Goal: Navigation & Orientation: Find specific page/section

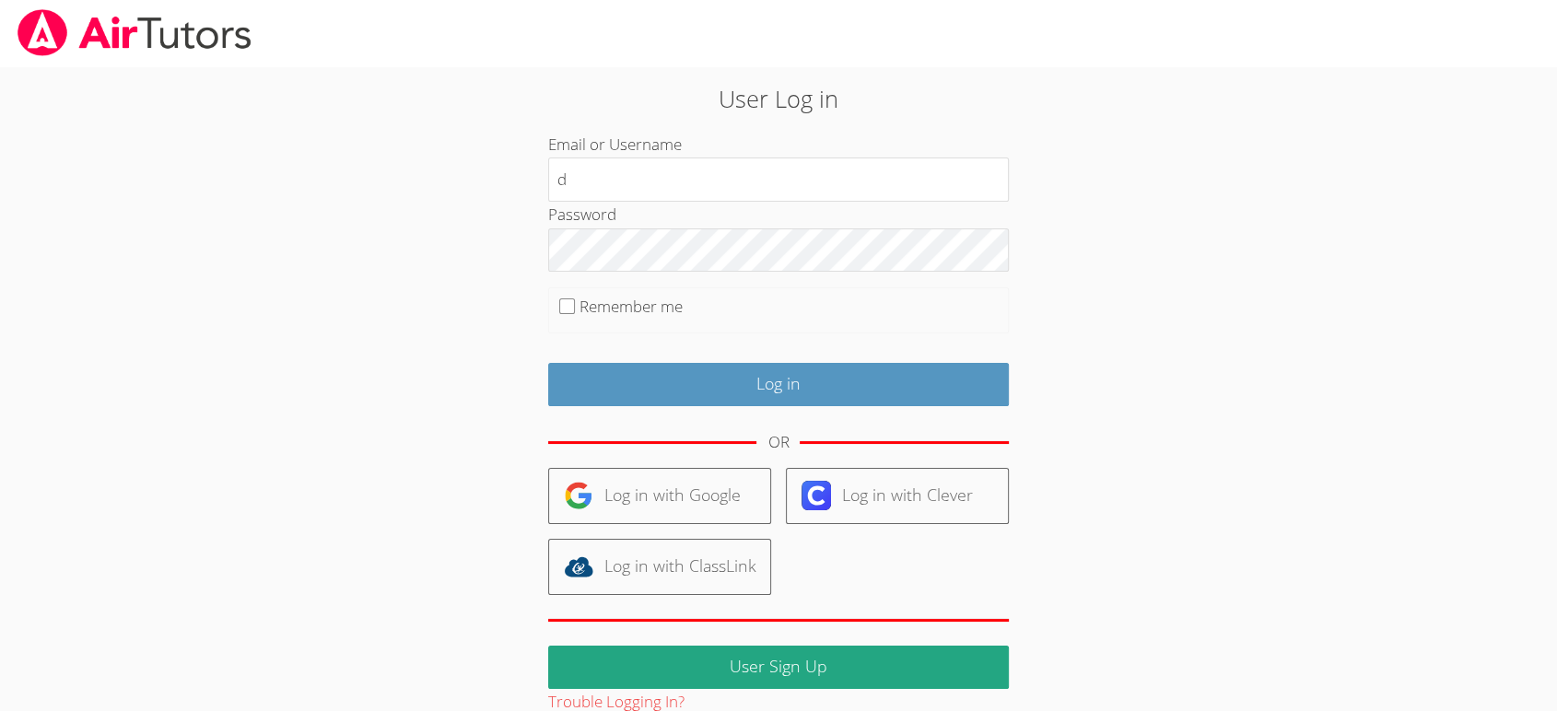
type input "[EMAIL_ADDRESS][DOMAIN_NAME]"
click at [560, 313] on input "Remember me" at bounding box center [567, 307] width 16 height 16
checkbox input "true"
click at [615, 383] on input "Log in" at bounding box center [778, 384] width 461 height 43
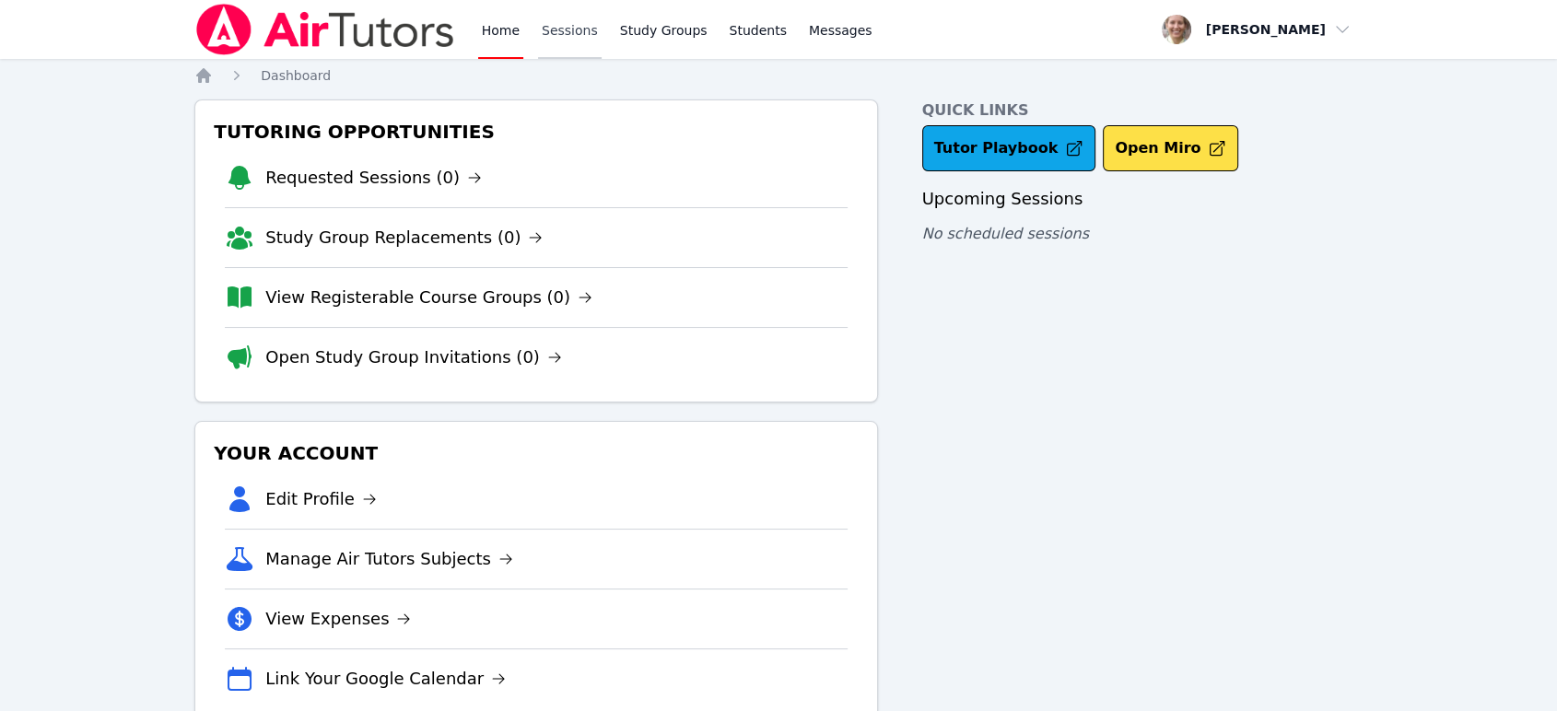
click at [542, 29] on link "Sessions" at bounding box center [570, 29] width 64 height 59
